Goal: Task Accomplishment & Management: Manage account settings

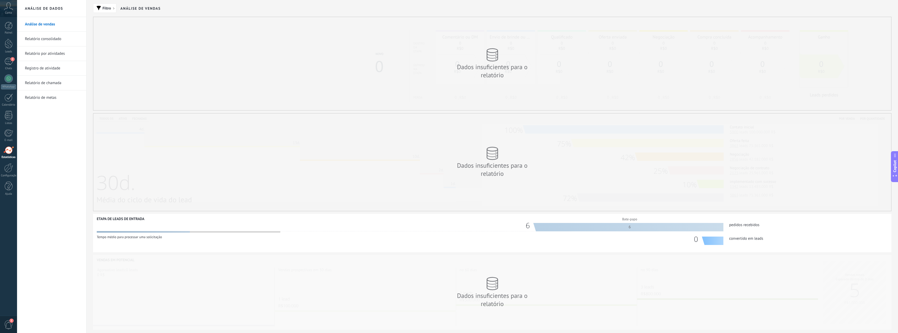
scroll to position [8, 0]
click at [9, 9] on icon at bounding box center [8, 6] width 9 height 8
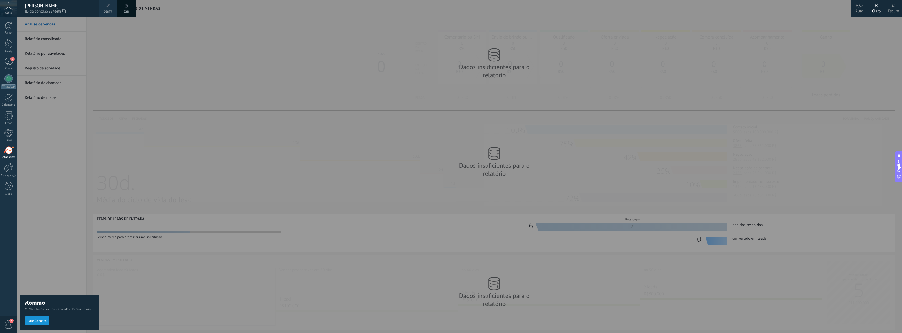
click at [10, 14] on span "Conta" at bounding box center [8, 12] width 7 height 3
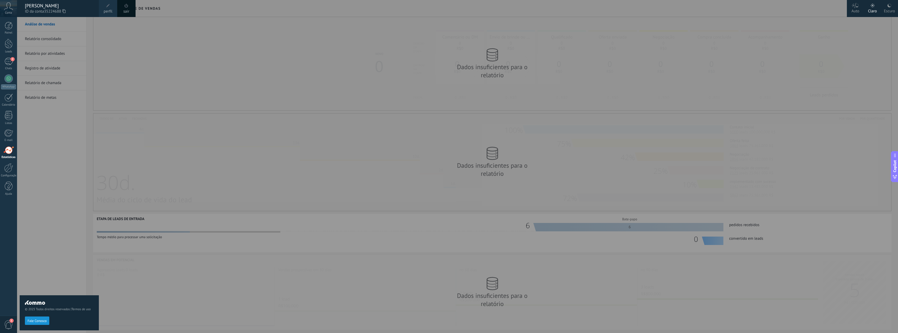
click at [10, 14] on span "Conta" at bounding box center [8, 12] width 7 height 3
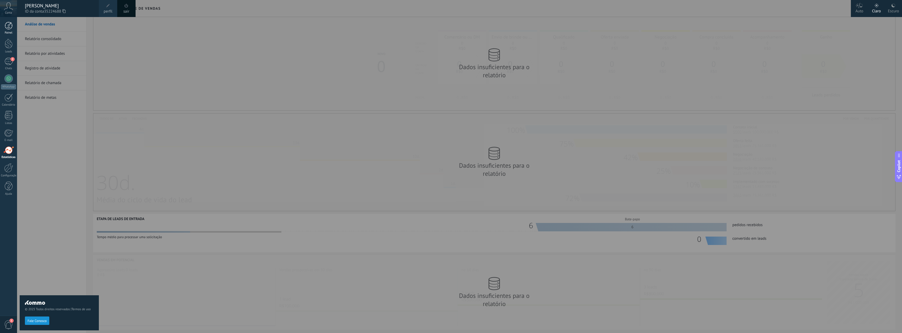
click at [8, 25] on div at bounding box center [9, 26] width 8 height 8
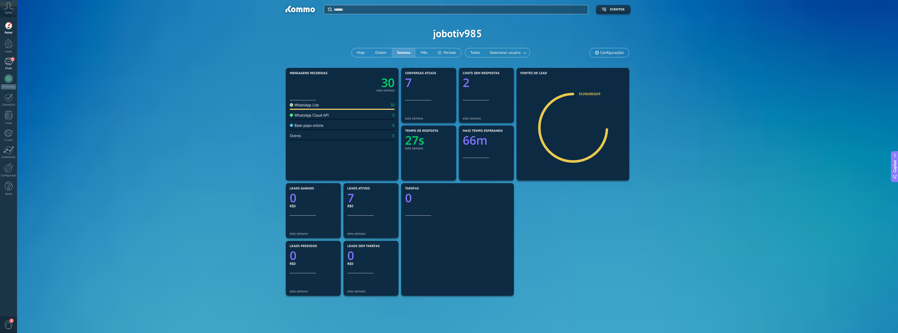
click at [6, 64] on div "2" at bounding box center [8, 62] width 8 height 8
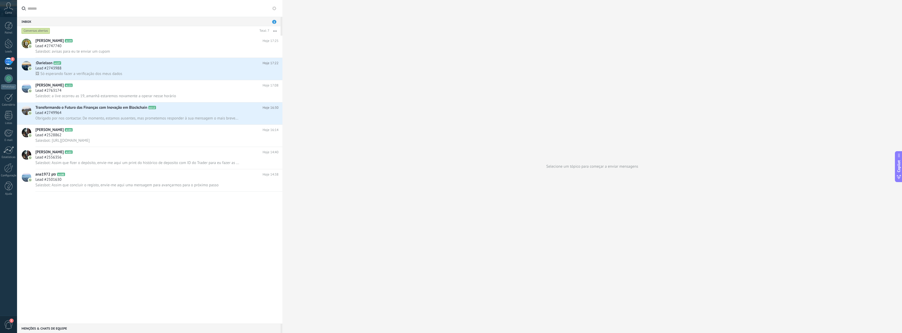
click at [8, 8] on icon at bounding box center [8, 6] width 9 height 8
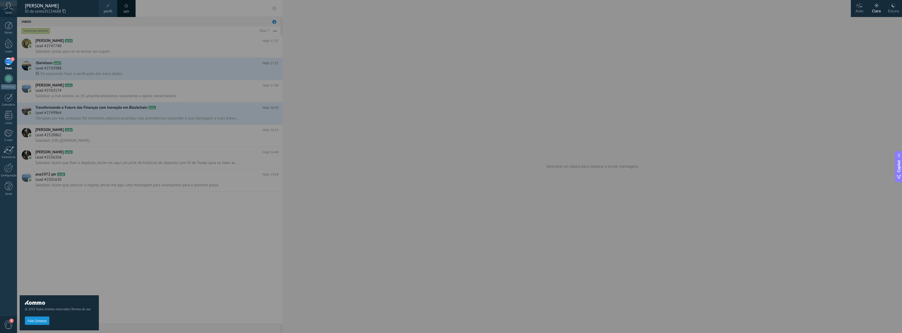
drag, startPoint x: 317, startPoint y: 103, endPoint x: 344, endPoint y: 92, distance: 29.6
click at [344, 92] on div at bounding box center [468, 166] width 902 height 333
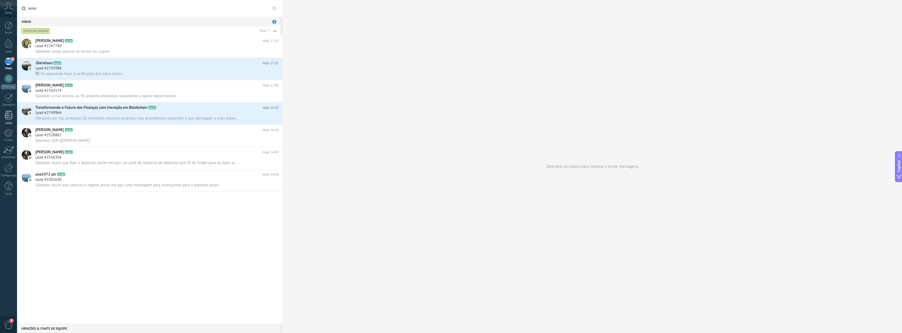
click at [12, 120] on div at bounding box center [9, 115] width 8 height 9
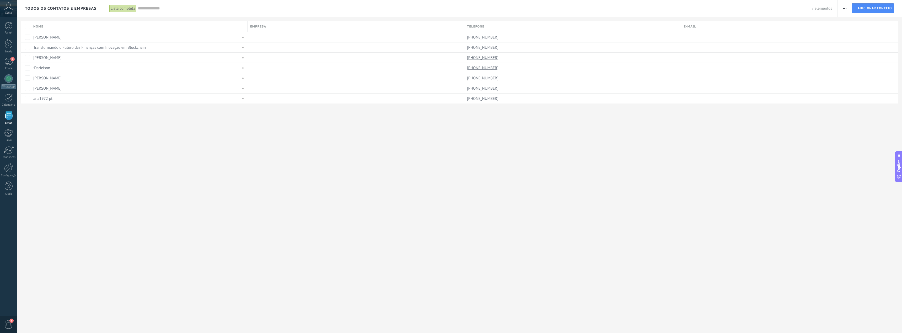
click at [9, 35] on div "Painel Leads 2 Chats WhatsApp Clientes" at bounding box center [8, 111] width 17 height 179
click at [7, 43] on div at bounding box center [9, 44] width 8 height 10
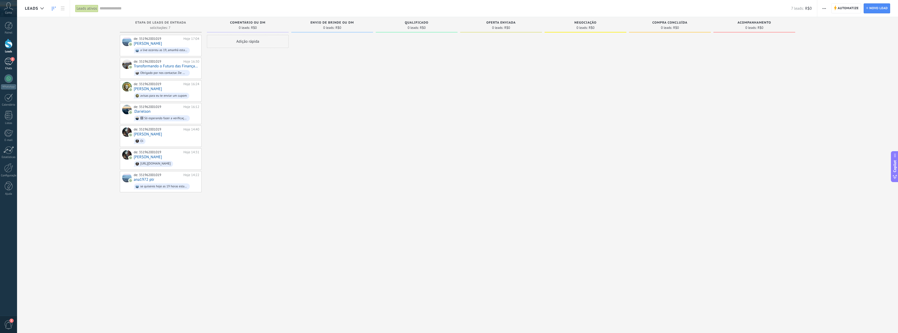
click at [9, 62] on div "2" at bounding box center [8, 62] width 8 height 8
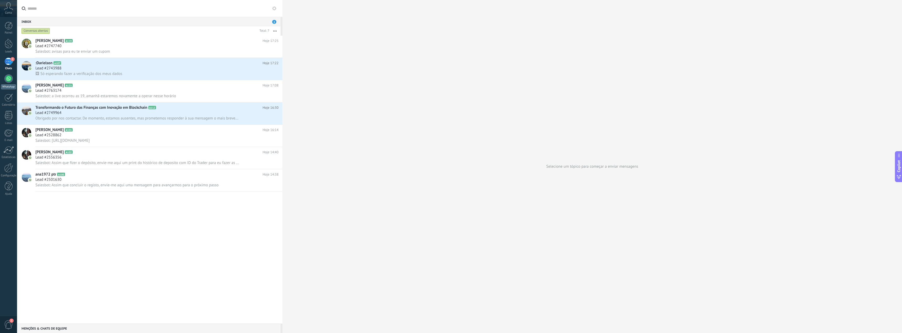
click at [7, 76] on div at bounding box center [8, 78] width 8 height 8
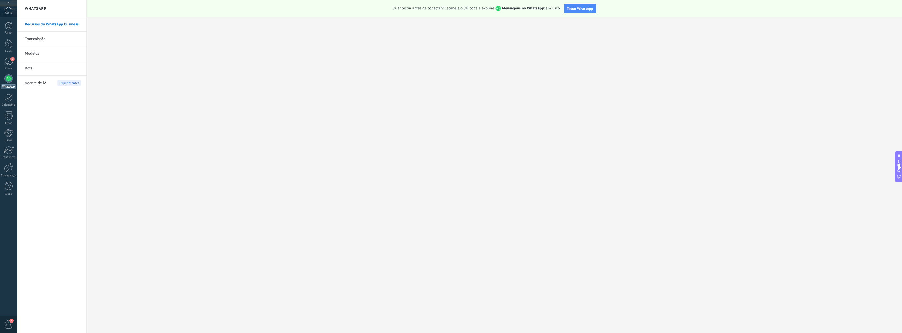
click at [29, 67] on link "Bots" at bounding box center [53, 68] width 56 height 15
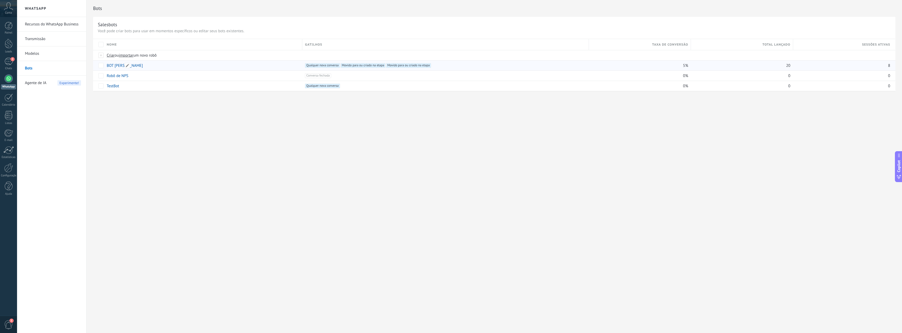
click at [118, 66] on link "BOT [PERSON_NAME]" at bounding box center [125, 65] width 36 height 5
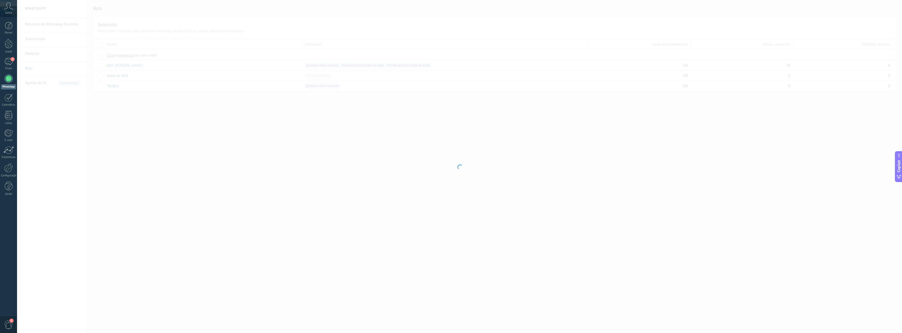
type input "********"
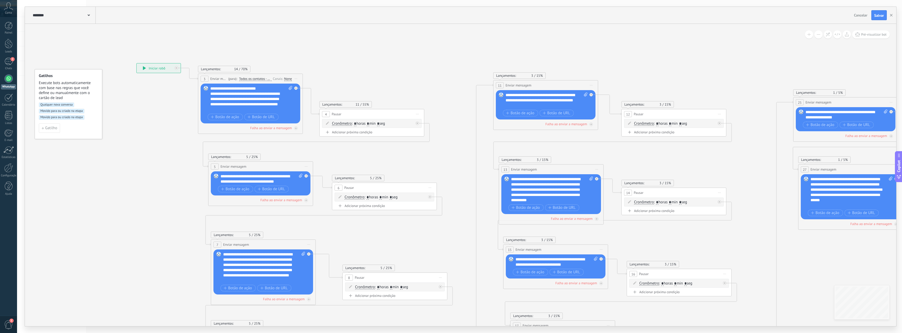
click at [229, 70] on div "Lançamentos: 14 70%" at bounding box center [224, 69] width 47 height 4
click at [284, 80] on div "None" at bounding box center [288, 79] width 8 height 4
click at [874, 16] on button "Salvar" at bounding box center [879, 15] width 15 height 10
click at [743, 35] on icon at bounding box center [672, 248] width 1335 height 632
click at [892, 17] on button "button" at bounding box center [892, 15] width 8 height 10
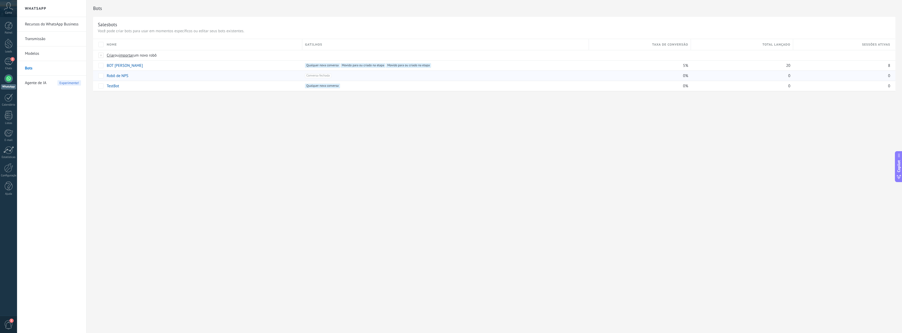
click at [717, 72] on div "0" at bounding box center [741, 76] width 100 height 10
click at [10, 78] on div at bounding box center [8, 78] width 8 height 8
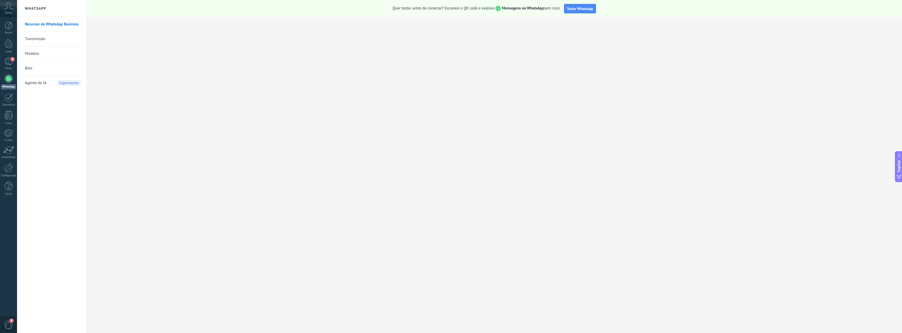
click at [25, 71] on link "Bots" at bounding box center [53, 68] width 56 height 15
